Goal: Information Seeking & Learning: Check status

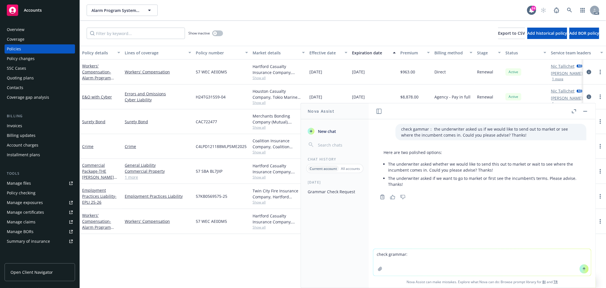
type textarea "check grammar: received the new email address for submission​ from Nonprofits I…"
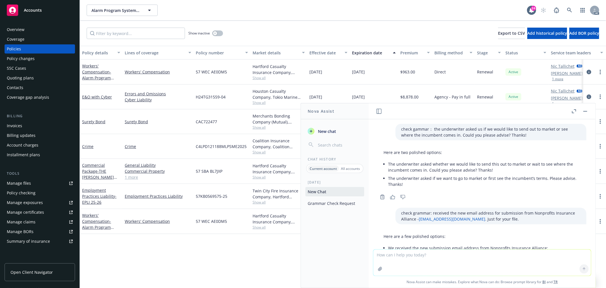
scroll to position [63, 0]
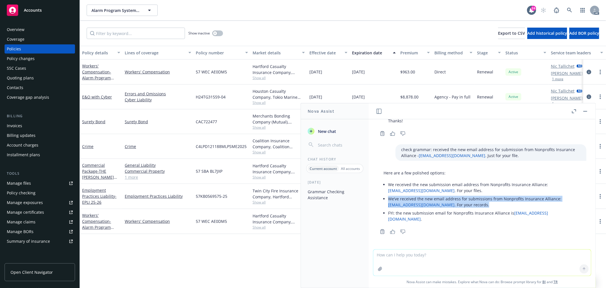
drag, startPoint x: 502, startPoint y: 204, endPoint x: 382, endPoint y: 200, distance: 120.3
click at [382, 200] on div "Here are a few polished options: We received the new submission email address f…" at bounding box center [482, 196] width 209 height 58
copy li "We’ve received the new email address for submissions from Nonprofits Insurance …"
click at [460, 258] on textarea at bounding box center [483, 262] width 218 height 26
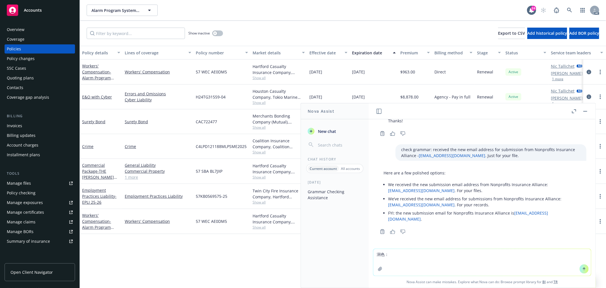
paste textarea "Hi Sabrina, Thanks for sending over the quote. Not sure if you have received th…"
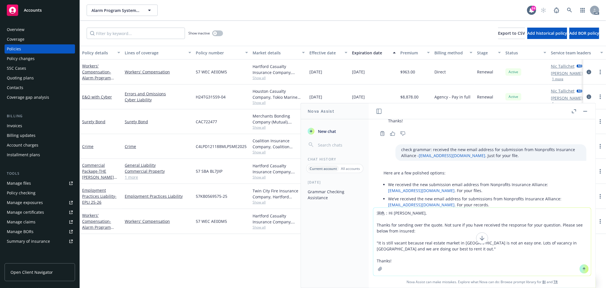
click at [384, 214] on textarea "润色：Hi Sabrina, Thanks for sending over the quote. Not sure if you have received…" at bounding box center [483, 242] width 218 height 68
type textarea "润色使其更流畅，可能缺少点逻辑连接的句子：Hi Sabrina, Thanks for sending over the quote. Not sure if…"
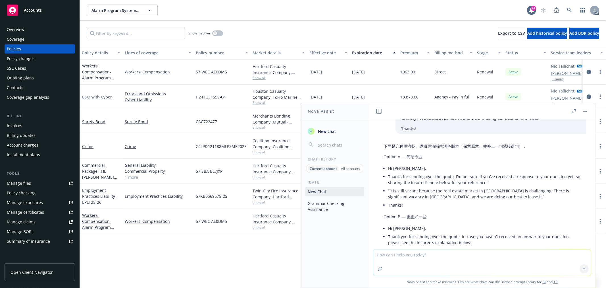
scroll to position [342, 0]
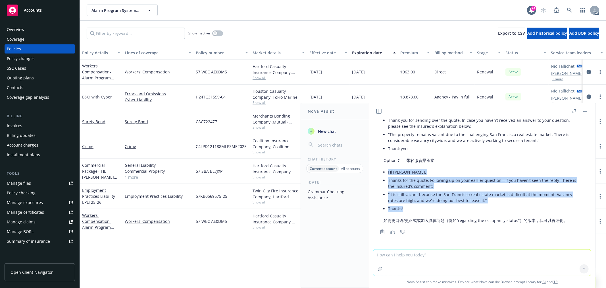
drag, startPoint x: 388, startPoint y: 171, endPoint x: 412, endPoint y: 207, distance: 43.5
click at [412, 207] on div "下面是几种更流畅、逻辑更清晰的润色版本（保留原意，并补上一句承接语句）： Option A — 简洁专业 Hi Sabrina, Thanks for sen…" at bounding box center [482, 124] width 209 height 201
copy ul "Hi Sabrina, Thanks for the quote. Following up on your earlier question—if you …"
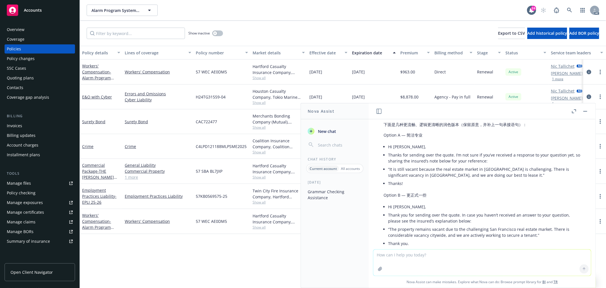
scroll to position [215, 0]
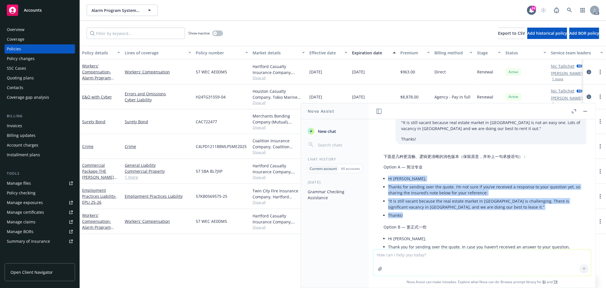
drag, startPoint x: 388, startPoint y: 177, endPoint x: 409, endPoint y: 215, distance: 42.9
click at [409, 215] on ul "Hi Sabrina, Thanks for sending over the quote. I’m not sure if you’ve received …" at bounding box center [484, 196] width 193 height 45
copy ul "Hi Sabrina, Thanks for sending over the quote. I’m not sure if you’ve received …"
click at [439, 190] on li "Thanks for sending over the quote. I’m not sure if you’ve received a response t…" at bounding box center [484, 190] width 193 height 14
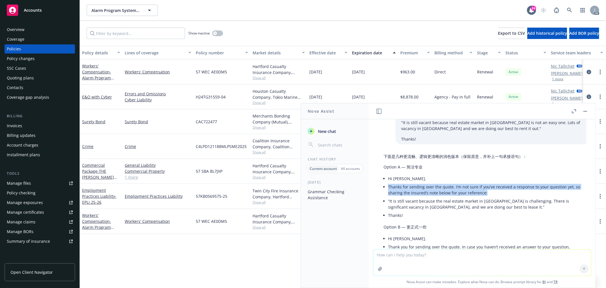
drag, startPoint x: 388, startPoint y: 185, endPoint x: 494, endPoint y: 192, distance: 106.6
click at [494, 192] on div "下面是几种更流畅、逻辑更清晰的润色版本（保留原意，并补上一句承接语句）： Option A — 简洁专业 Hi Sabrina, Thanks for sen…" at bounding box center [482, 251] width 209 height 201
copy li "Thanks for sending over the quote. I’m not sure if you’ve received a response t…"
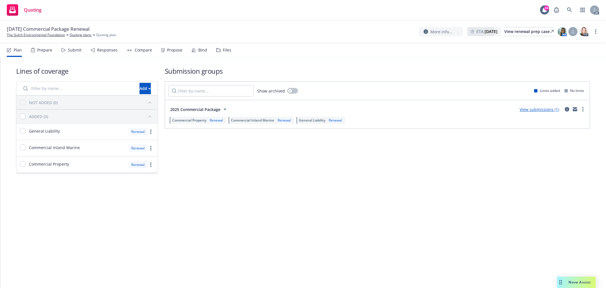
click at [100, 49] on div "Responses" at bounding box center [107, 50] width 20 height 5
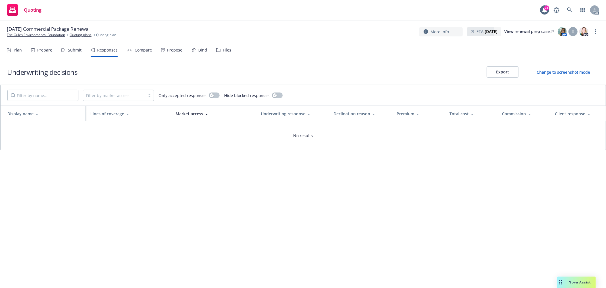
click at [175, 51] on div "Propose" at bounding box center [174, 50] width 15 height 5
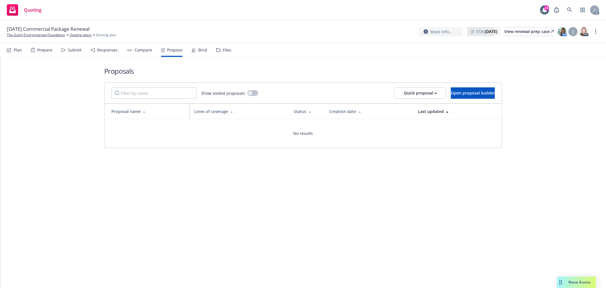
click at [78, 51] on div "Submit" at bounding box center [75, 50] width 14 height 5
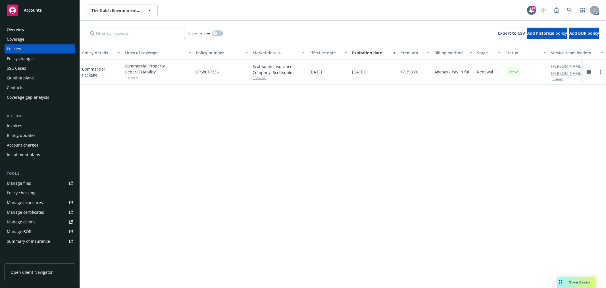
click at [578, 283] on span "Nova Assist" at bounding box center [580, 281] width 22 height 5
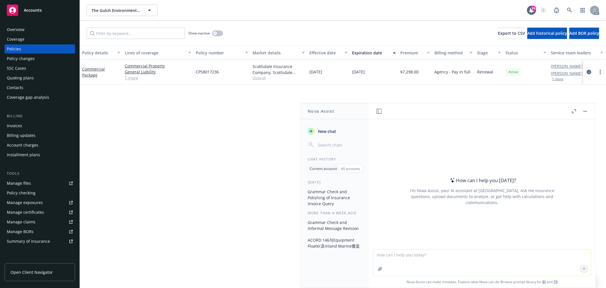
click at [426, 255] on textarea at bounding box center [483, 262] width 218 height 26
paste textarea "Sally, I've put into the proposal and we are good to go."
type textarea "翻译：Sally, I've put into the proposal and we are good to go."
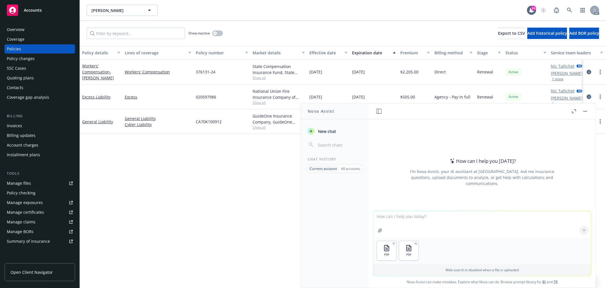
click at [405, 221] on textarea at bounding box center [483, 224] width 218 height 26
type textarea "这两份文件是不同版本的两份application，有什么实质性的change嘛？"
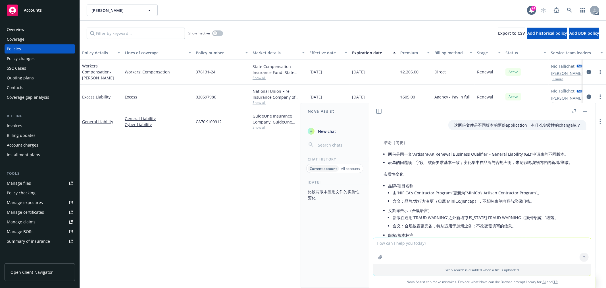
scroll to position [32, 0]
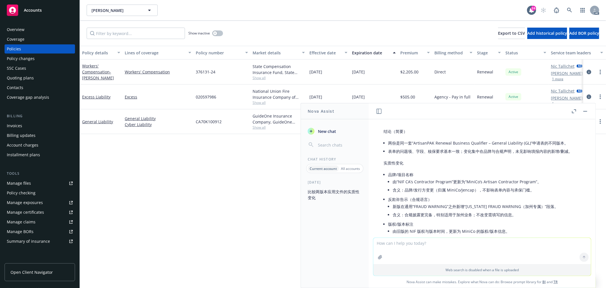
click at [421, 248] on textarea at bounding box center [483, 251] width 218 height 26
paste textarea "Would we be able to quote per expiring for this year's renewal? I have attached…"
type textarea "check grammar: Would we be able to quote per expiring for this year's renewal? …"
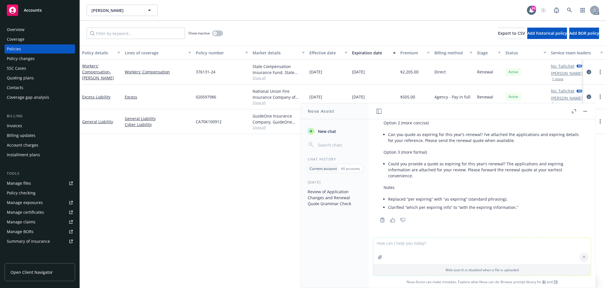
scroll to position [284, 0]
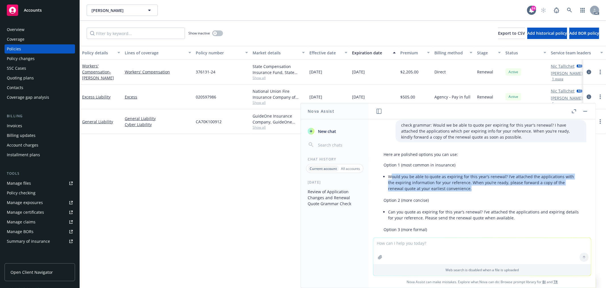
drag, startPoint x: 470, startPoint y: 205, endPoint x: 391, endPoint y: 195, distance: 80.4
click at [391, 192] on li "Would you be able to quote as expiring for this year’s renewal? I’ve attached t…" at bounding box center [484, 182] width 193 height 20
click at [404, 192] on li "Would you be able to quote as expiring for this year’s renewal? I’ve attached t…" at bounding box center [484, 182] width 193 height 20
drag, startPoint x: 388, startPoint y: 191, endPoint x: 474, endPoint y: 207, distance: 87.0
click at [474, 192] on li "Would you be able to quote as expiring for this year’s renewal? I’ve attached t…" at bounding box center [484, 182] width 193 height 20
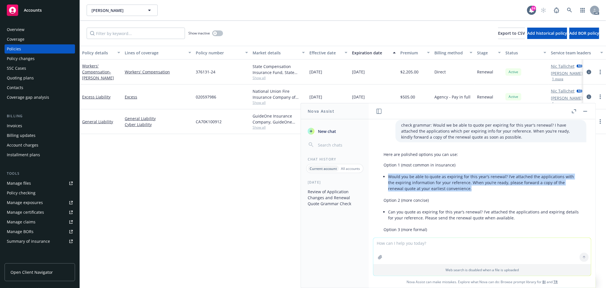
copy li "Would you be able to quote as expiring for this year’s renewal? I’ve attached t…"
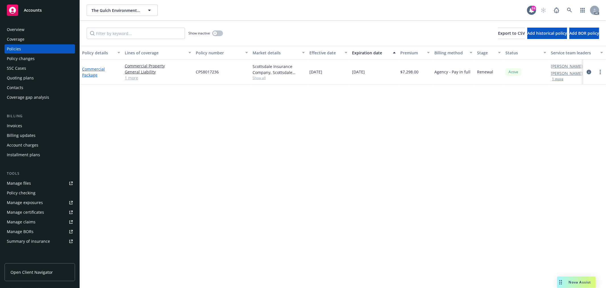
click at [97, 67] on link "Commercial Package" at bounding box center [93, 71] width 23 height 11
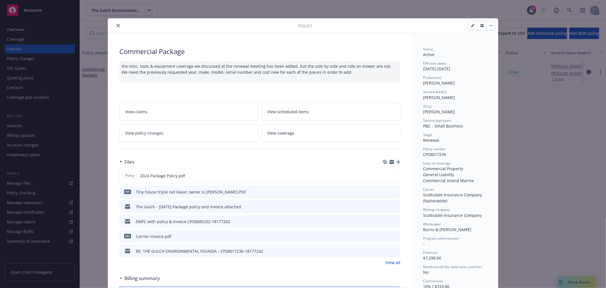
click at [200, 132] on link "View policy changes" at bounding box center [188, 133] width 139 height 18
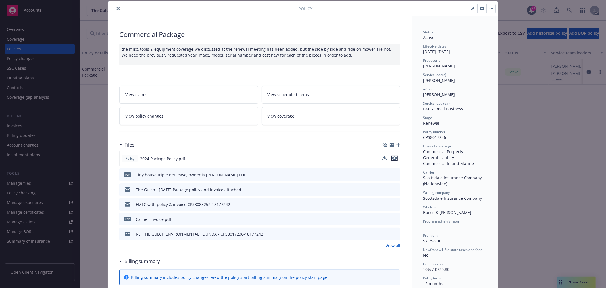
click at [392, 157] on icon "preview file" at bounding box center [394, 158] width 5 height 4
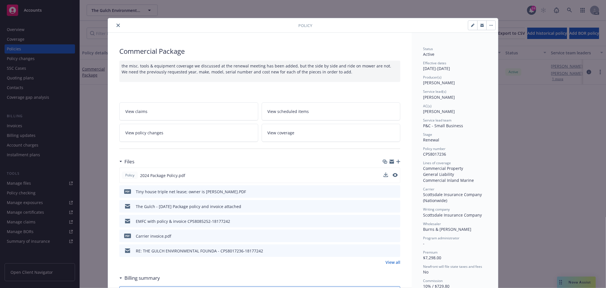
scroll to position [0, 0]
